Goal: Navigation & Orientation: Understand site structure

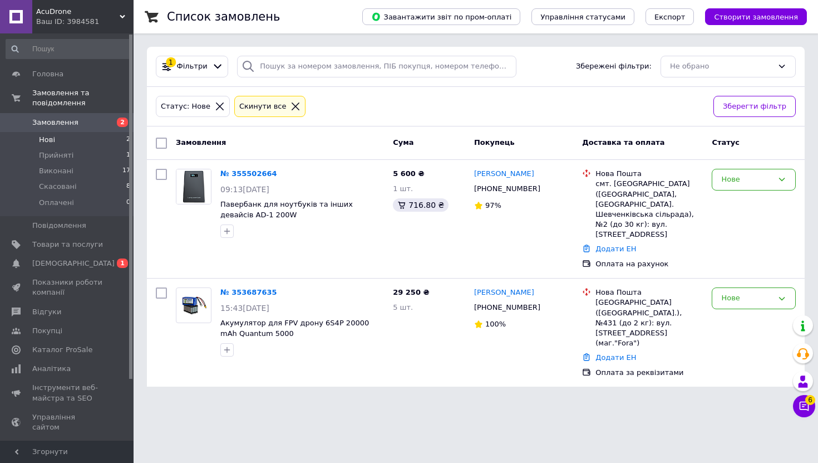
click at [112, 140] on li "Нові 2" at bounding box center [68, 140] width 137 height 16
click at [112, 154] on li "Прийняті 1" at bounding box center [68, 155] width 137 height 16
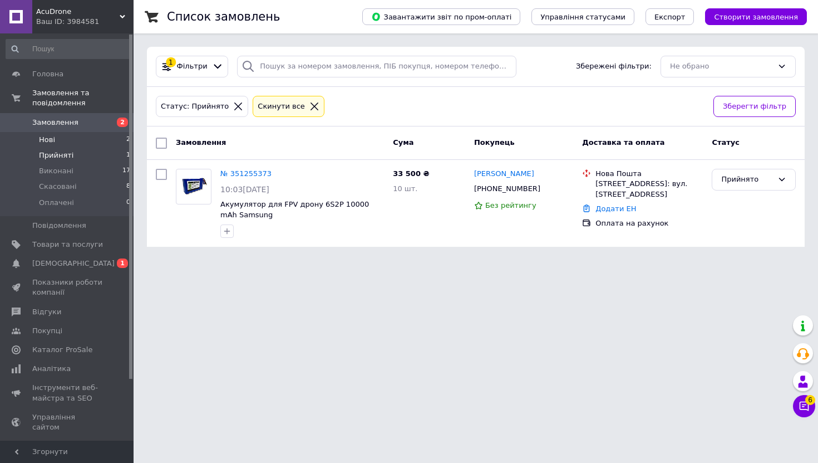
click at [108, 136] on li "Нові 2" at bounding box center [68, 140] width 137 height 16
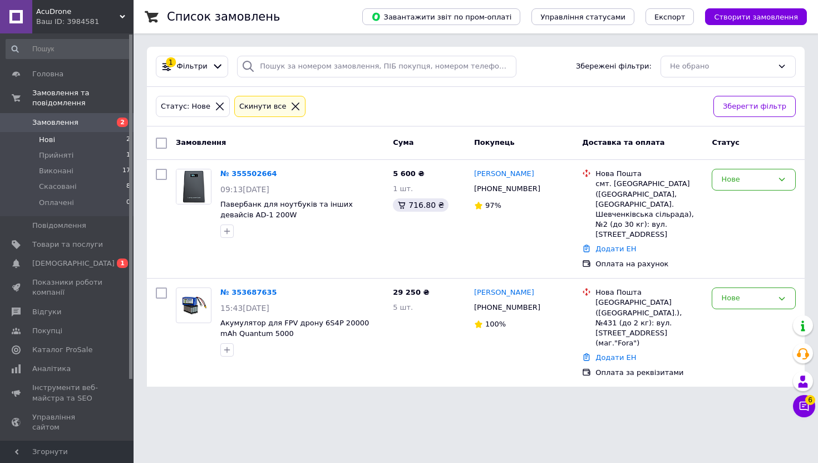
click at [105, 121] on span "2" at bounding box center [118, 122] width 31 height 10
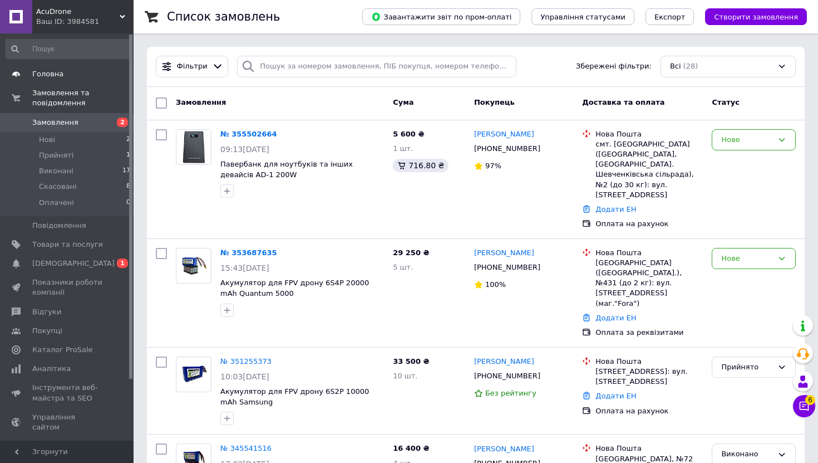
click at [63, 79] on link "Головна" at bounding box center [68, 74] width 137 height 19
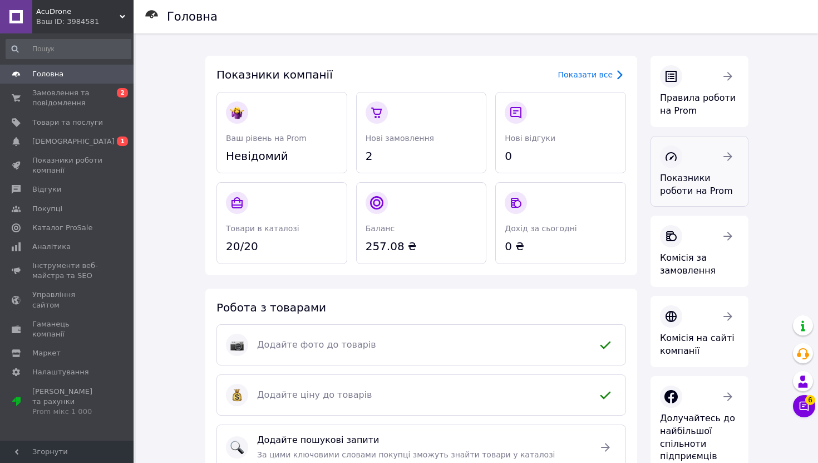
click at [719, 170] on link "Показники роботи на Prom" at bounding box center [700, 171] width 98 height 71
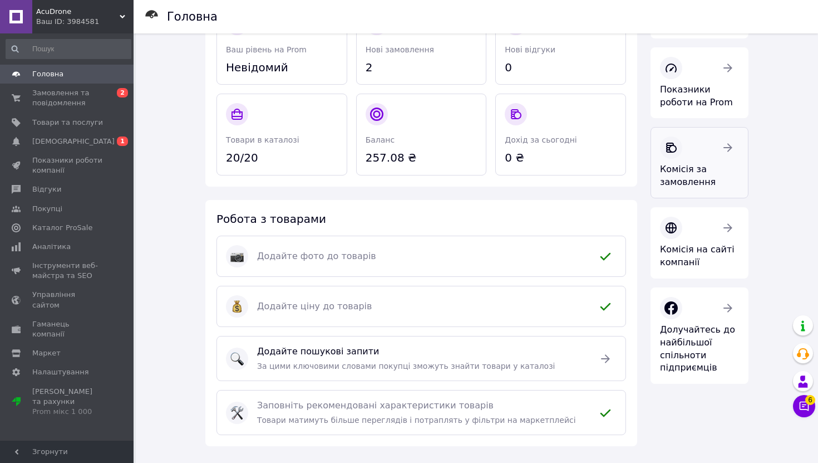
scroll to position [89, 0]
click at [716, 235] on div at bounding box center [699, 227] width 79 height 22
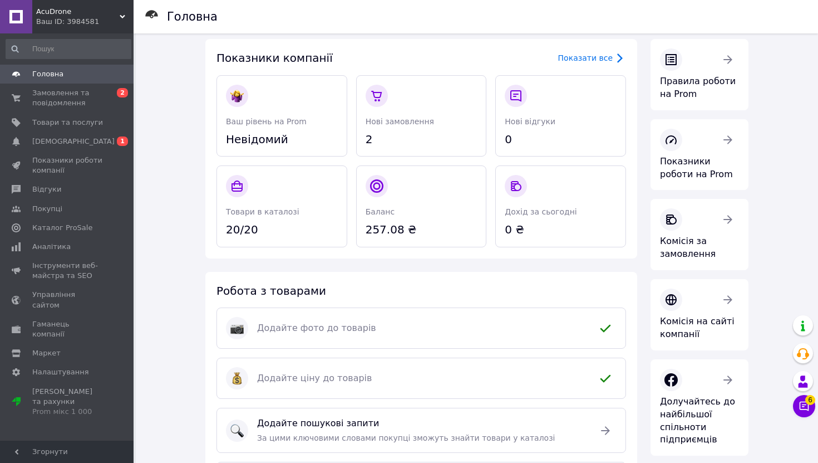
scroll to position [0, 0]
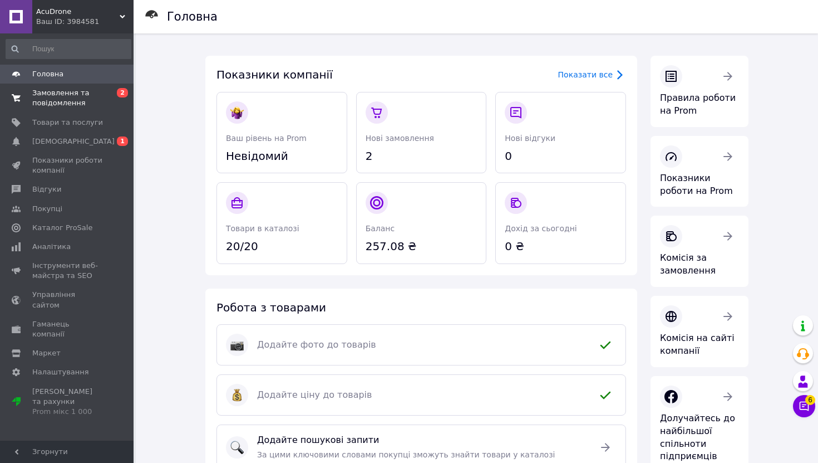
click at [60, 100] on span "Замовлення та повідомлення" at bounding box center [67, 98] width 71 height 20
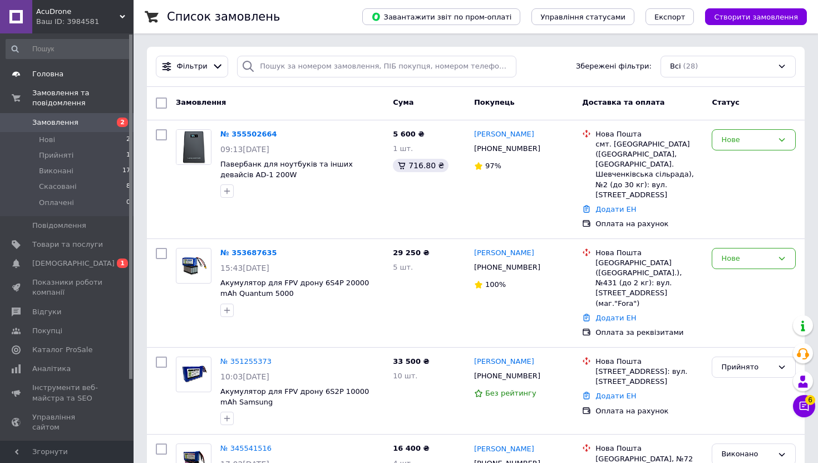
click at [42, 81] on link "Головна" at bounding box center [68, 74] width 137 height 19
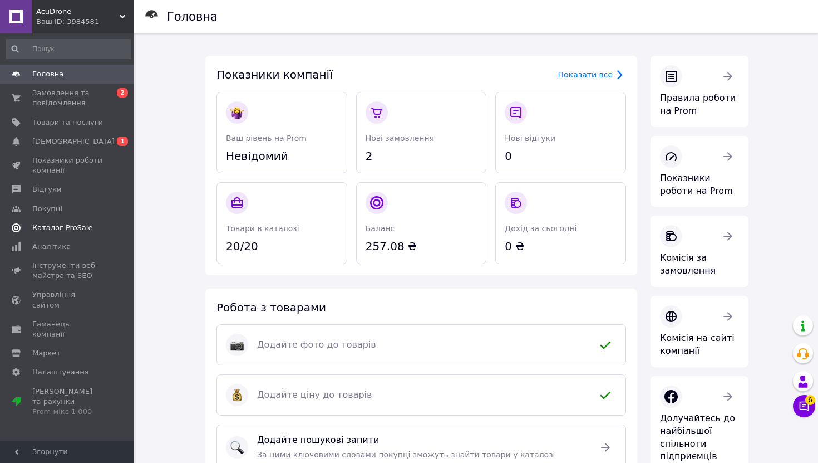
click at [61, 228] on span "Каталог ProSale" at bounding box center [62, 228] width 60 height 10
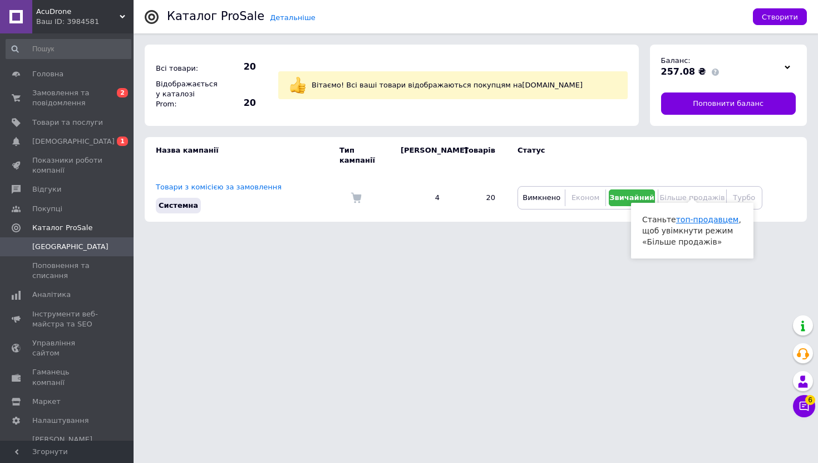
click at [705, 218] on link "топ-продавцем" at bounding box center [707, 219] width 63 height 9
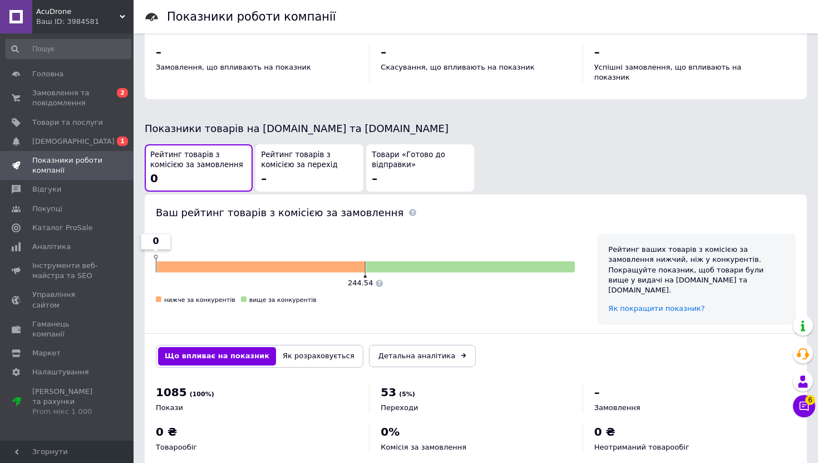
scroll to position [544, 0]
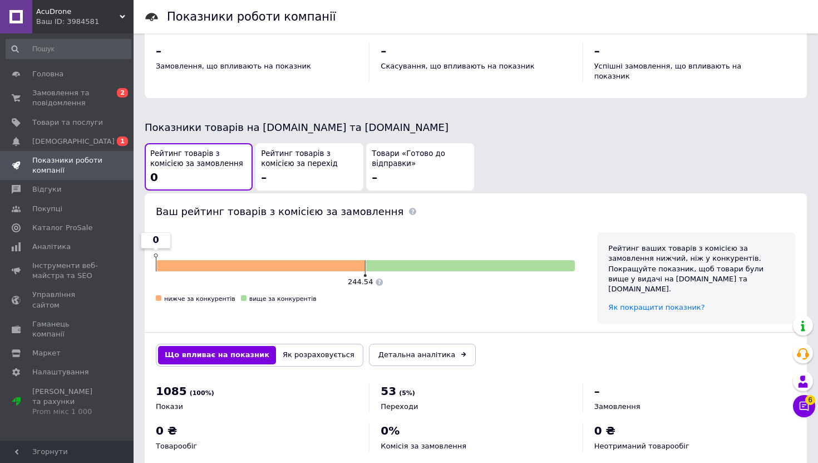
click at [301, 149] on span "Рейтинг товарів з комісією за перехід" at bounding box center [309, 159] width 97 height 21
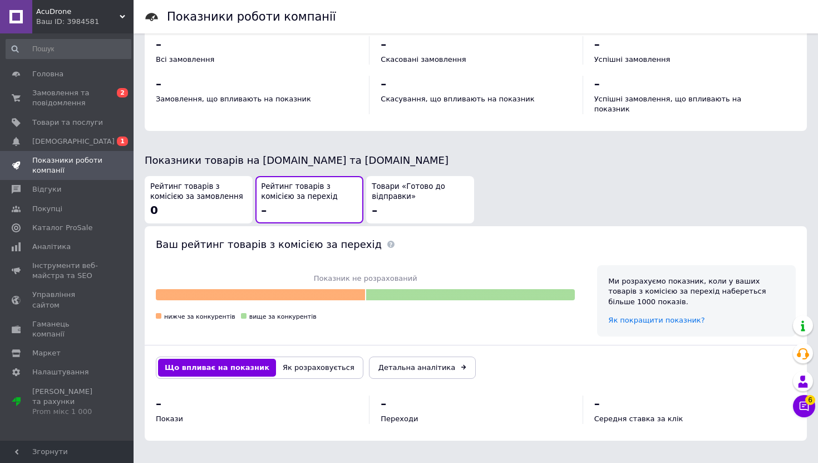
scroll to position [494, 0]
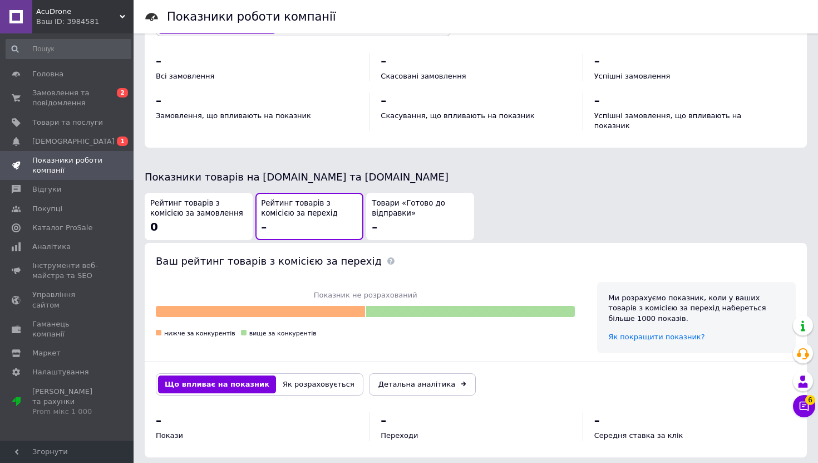
click at [416, 198] on span "Товари «Готово до відправки»" at bounding box center [420, 208] width 97 height 21
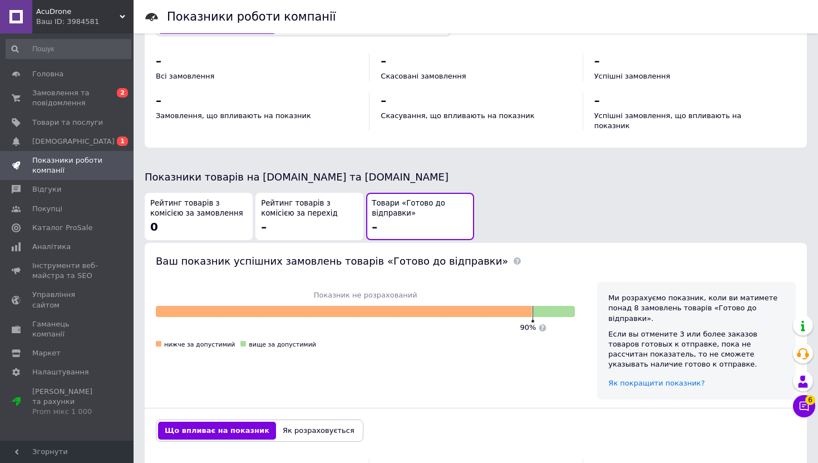
click at [309, 198] on span "Рейтинг товарів з комісією за перехід" at bounding box center [309, 208] width 97 height 21
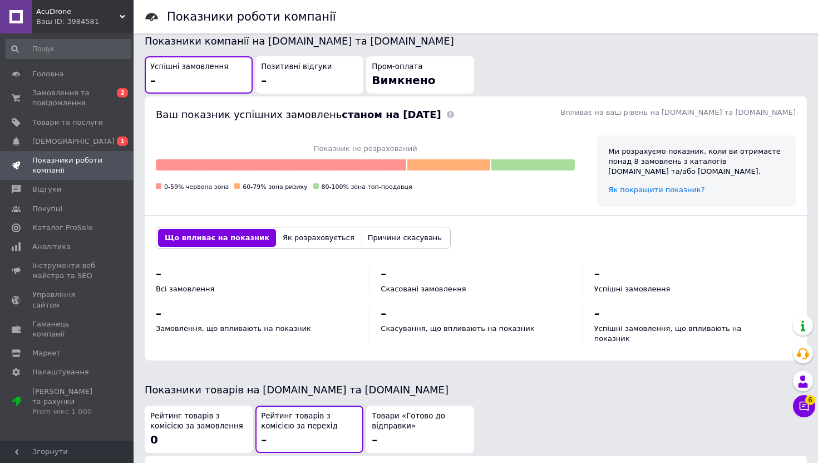
scroll to position [0, 0]
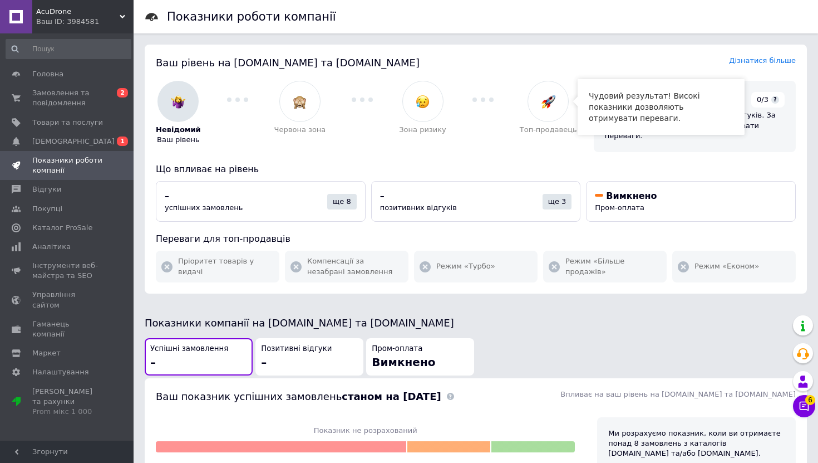
click at [559, 103] on div at bounding box center [548, 101] width 41 height 41
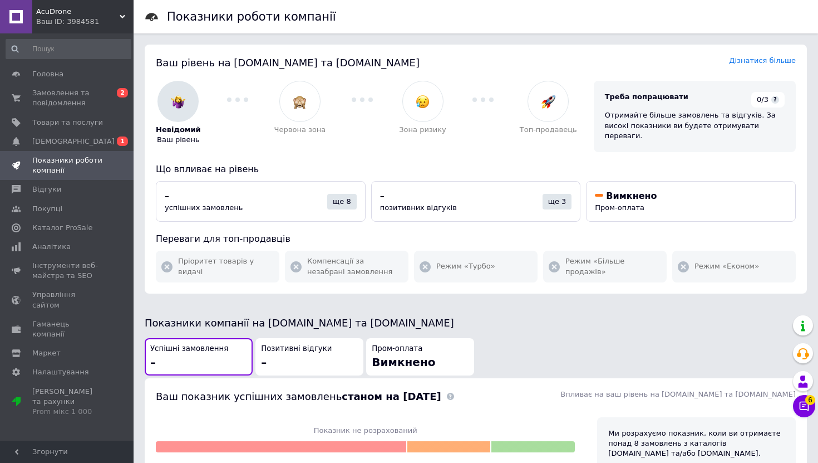
click at [749, 99] on div "Треба попрацювати" at bounding box center [678, 100] width 146 height 16
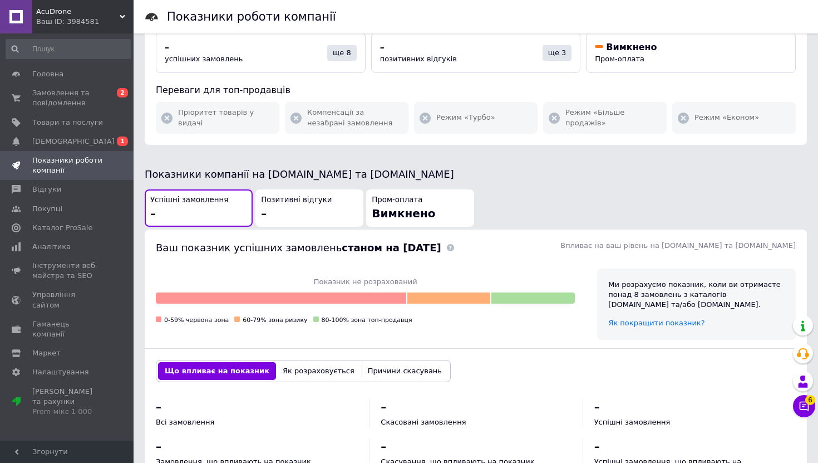
scroll to position [150, 0]
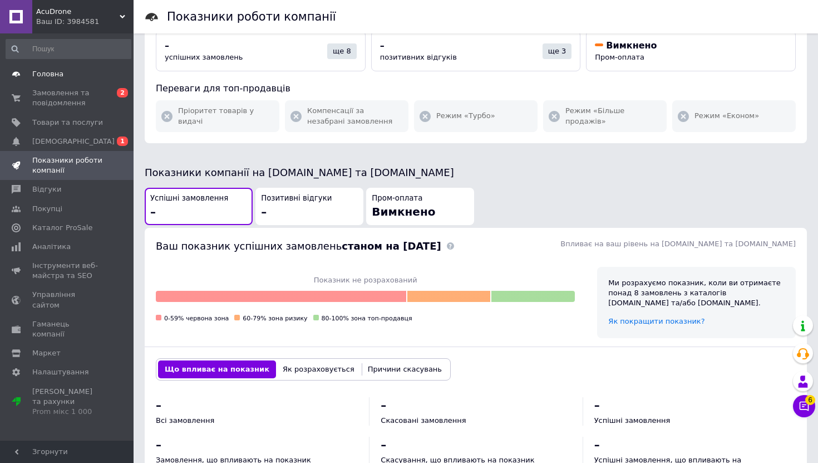
click at [92, 77] on span "Головна" at bounding box center [67, 74] width 71 height 10
